Goal: Information Seeking & Learning: Learn about a topic

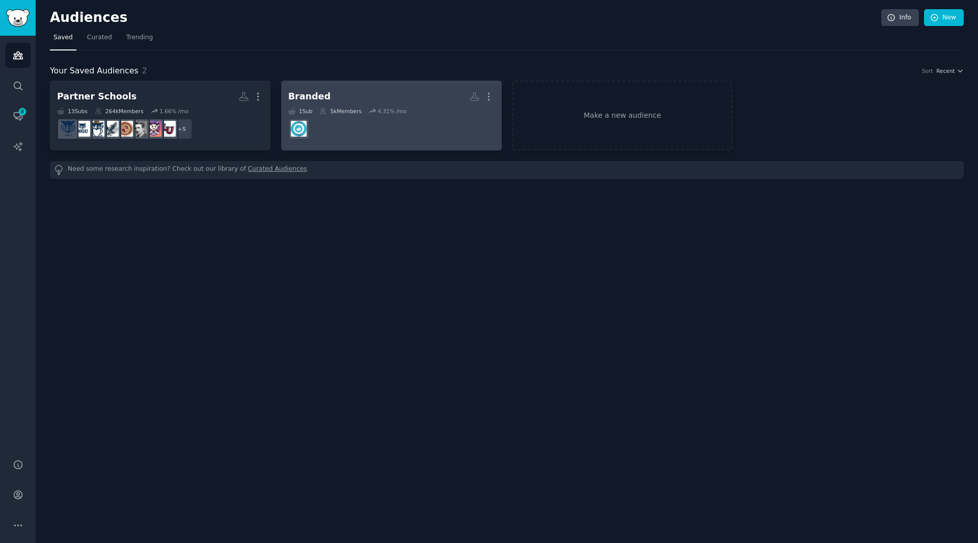
click at [366, 90] on h2 "Branded More" at bounding box center [391, 97] width 206 height 18
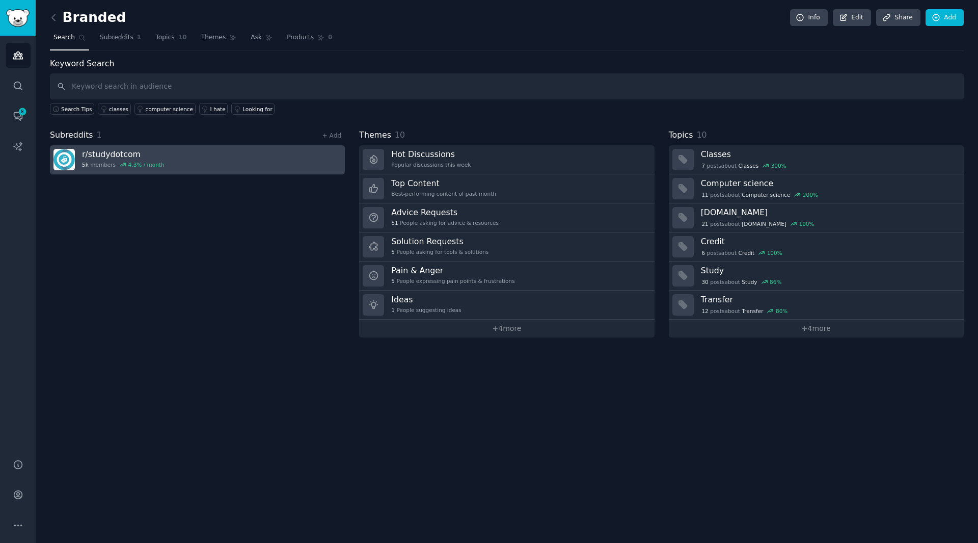
click at [176, 159] on link "r/ studydotcom 5k members 4.3 % / month" at bounding box center [197, 159] width 295 height 29
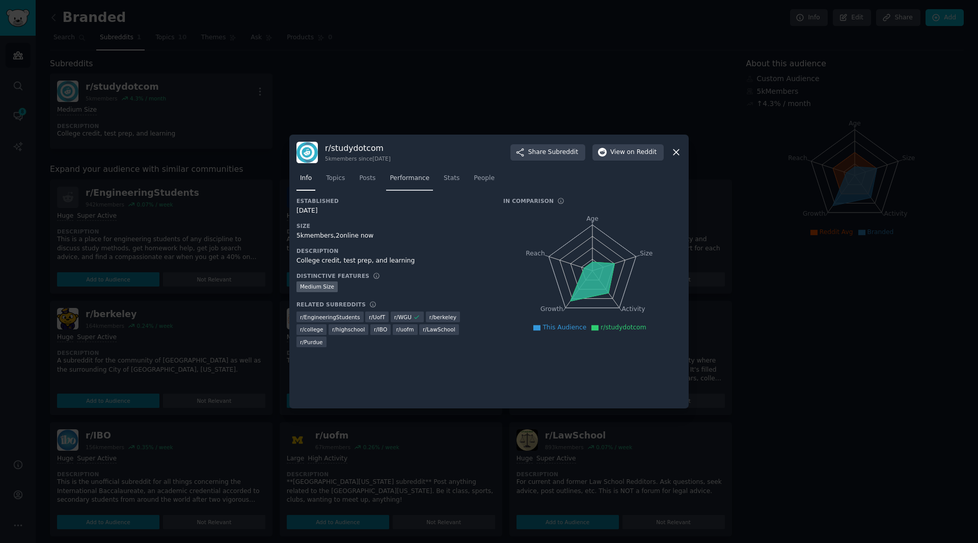
click at [408, 177] on span "Performance" at bounding box center [410, 178] width 40 height 9
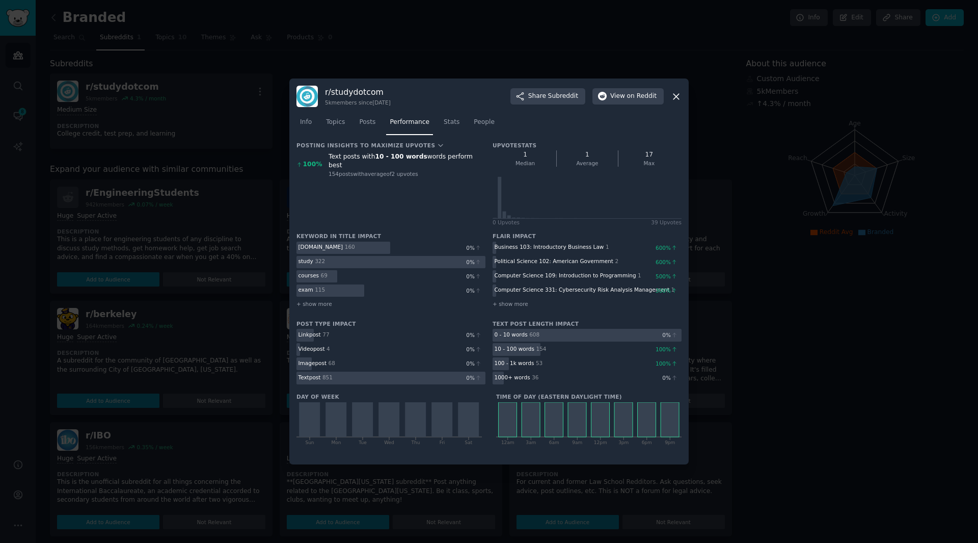
click at [444, 123] on span "Stats" at bounding box center [452, 122] width 16 height 9
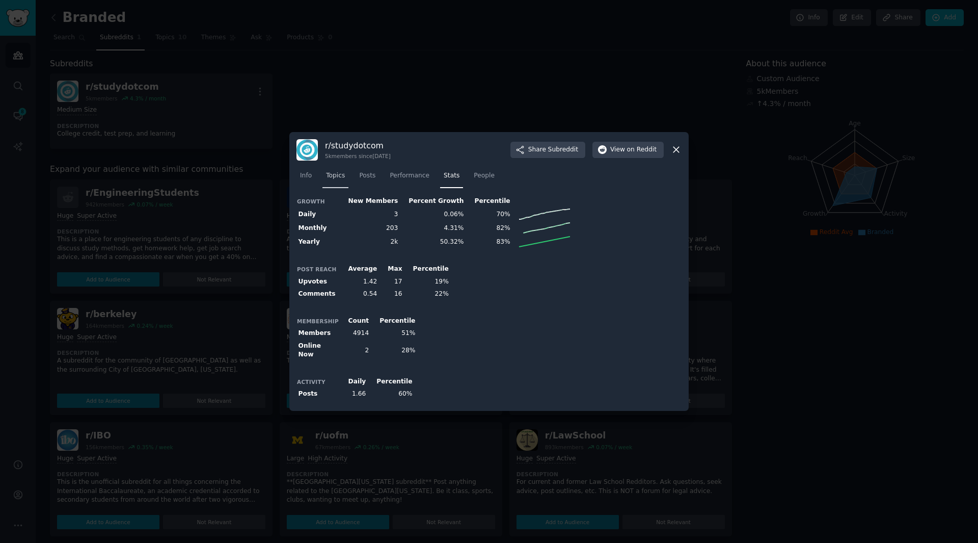
click at [338, 172] on link "Topics" at bounding box center [335, 178] width 26 height 21
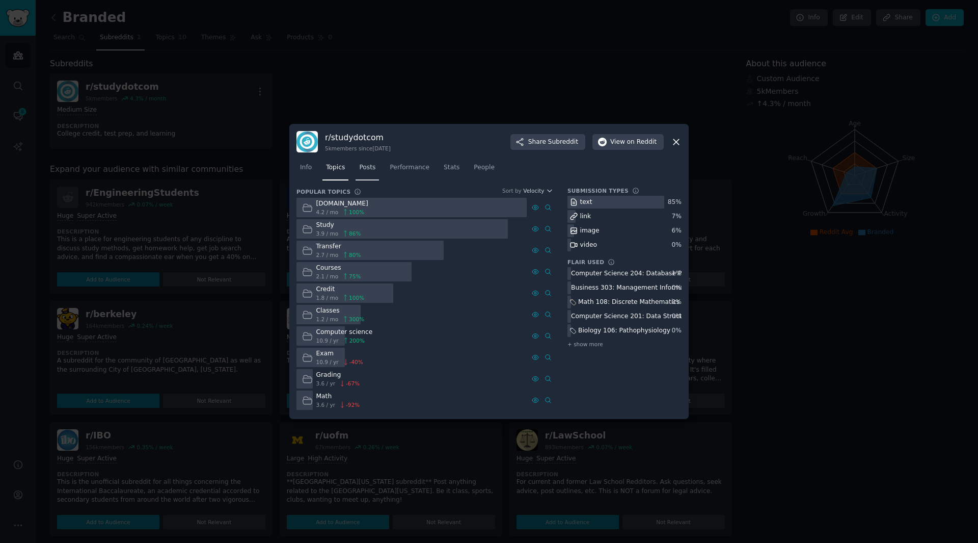
click at [365, 168] on span "Posts" at bounding box center [367, 167] width 16 height 9
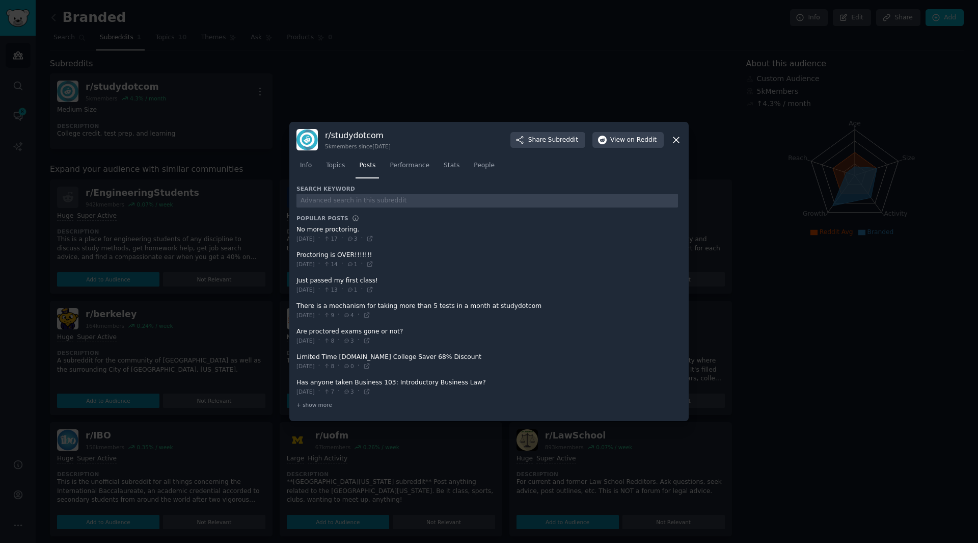
click at [415, 165] on span "Performance" at bounding box center [410, 165] width 40 height 9
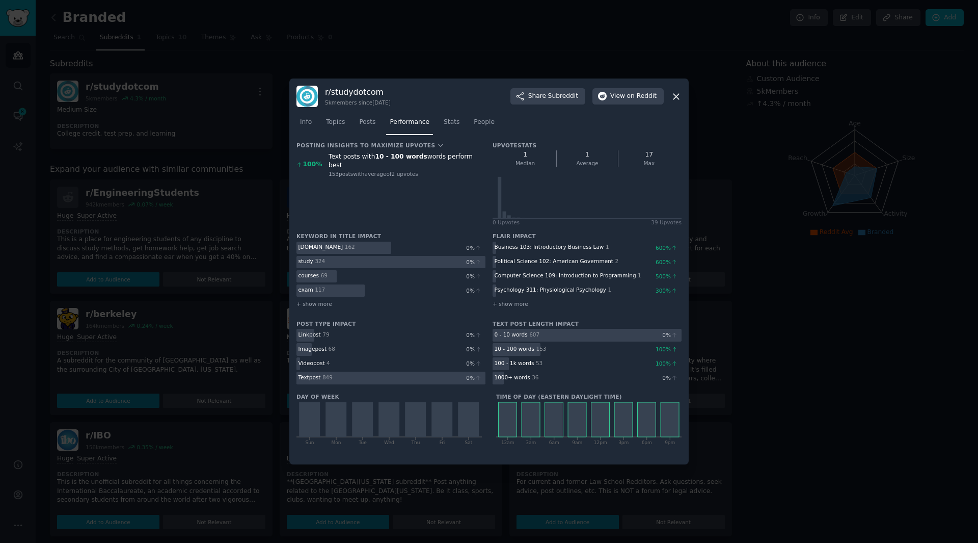
click at [675, 96] on icon at bounding box center [676, 96] width 11 height 11
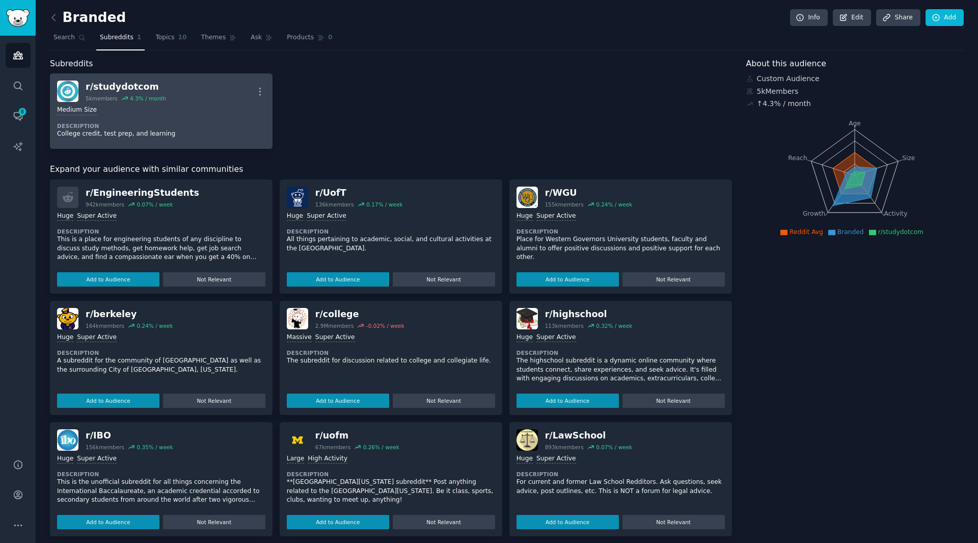
click at [139, 87] on div "r/ studydotcom" at bounding box center [126, 86] width 80 height 13
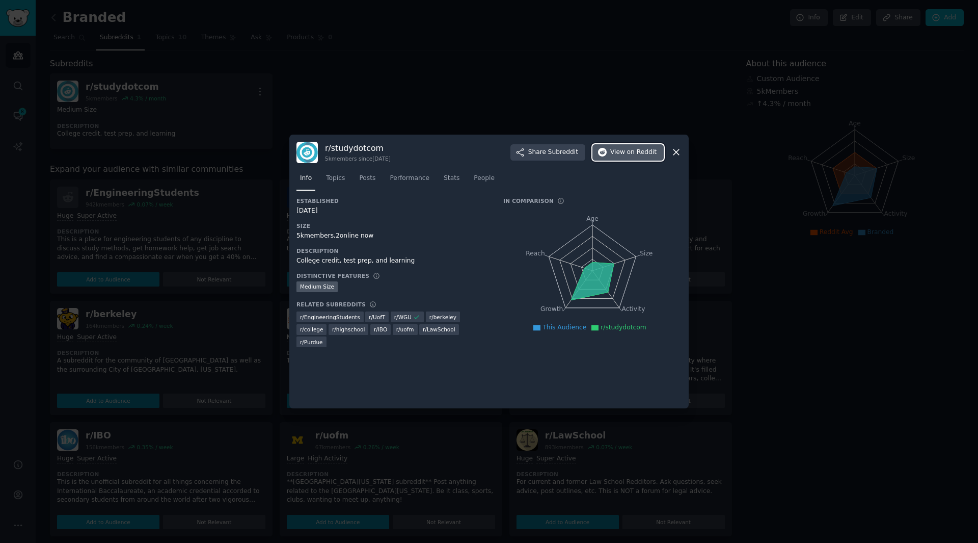
click at [628, 149] on span "View on Reddit" at bounding box center [633, 152] width 46 height 9
